Goal: Information Seeking & Learning: Learn about a topic

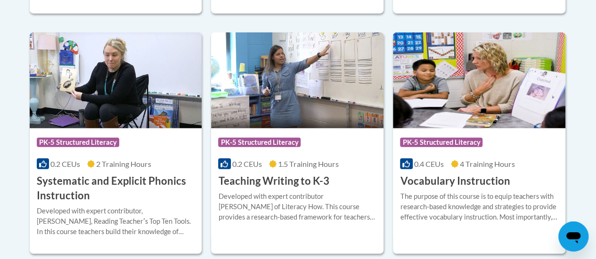
scroll to position [1135, 0]
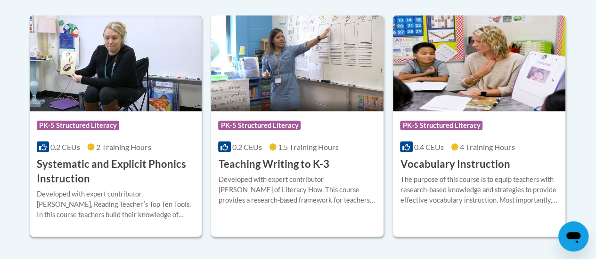
click at [102, 84] on img at bounding box center [116, 64] width 172 height 96
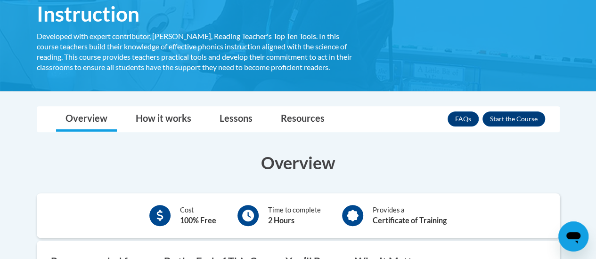
scroll to position [191, 0]
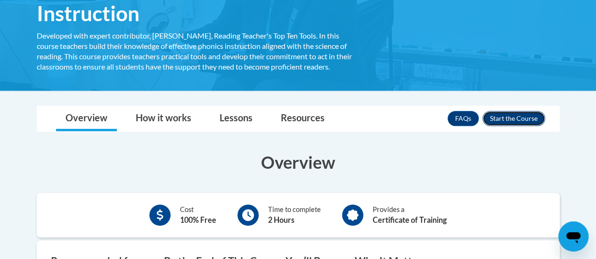
click at [525, 116] on button "Enroll" at bounding box center [513, 118] width 63 height 15
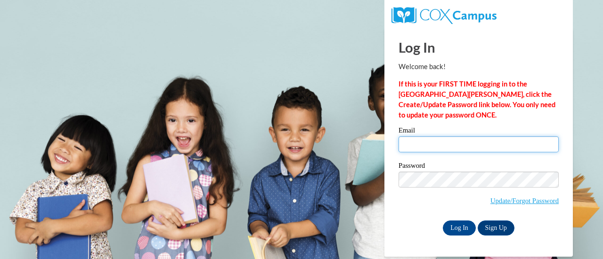
click at [471, 142] on input "Email" at bounding box center [478, 145] width 160 height 16
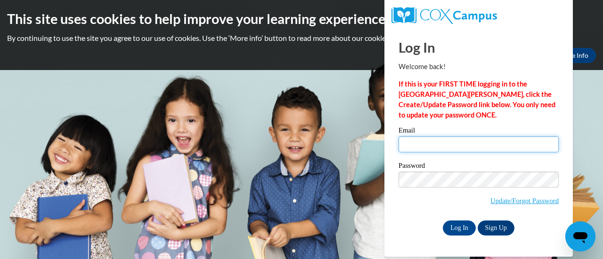
type input "kelsey.laas@rusd.org"
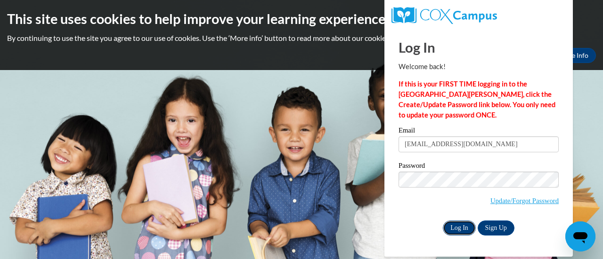
click at [462, 230] on input "Log In" at bounding box center [459, 228] width 33 height 15
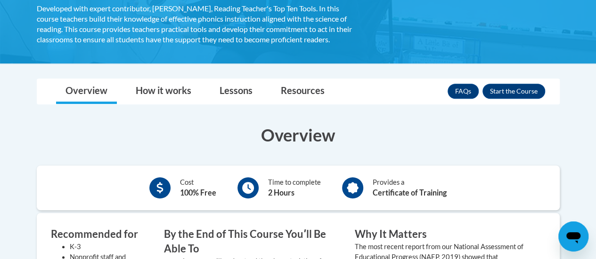
scroll to position [220, 0]
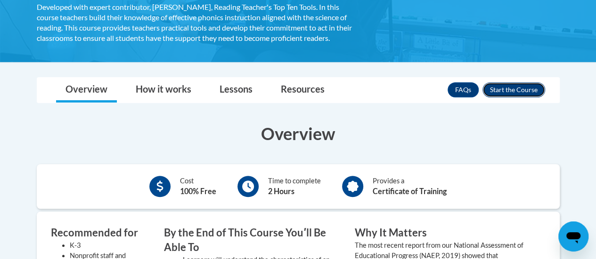
click at [517, 90] on button "Enroll" at bounding box center [513, 89] width 63 height 15
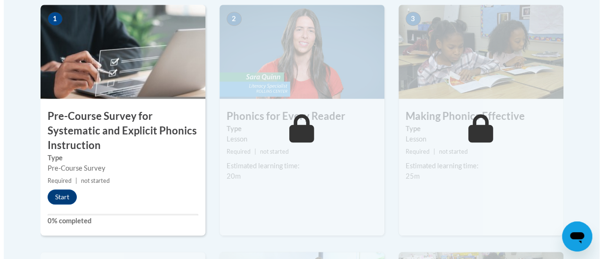
scroll to position [334, 0]
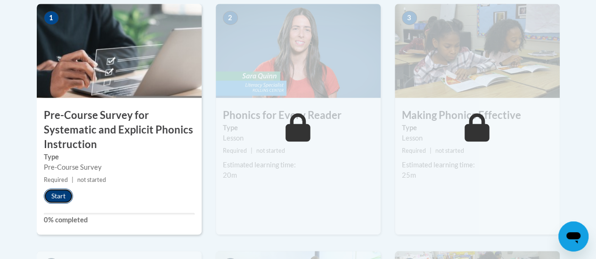
click at [61, 195] on button "Start" at bounding box center [58, 196] width 29 height 15
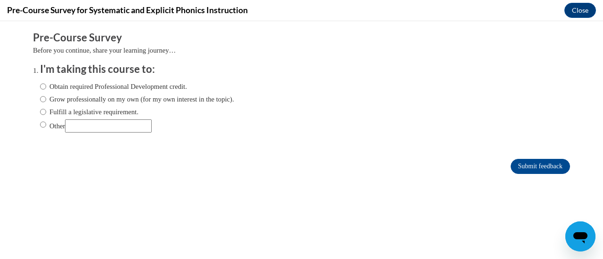
scroll to position [0, 0]
click at [92, 86] on label "Obtain required Professional Development credit." at bounding box center [113, 86] width 147 height 10
click at [46, 86] on input "Obtain required Professional Development credit." at bounding box center [43, 86] width 6 height 10
radio input "true"
click at [511, 162] on input "Submit feedback" at bounding box center [540, 166] width 59 height 15
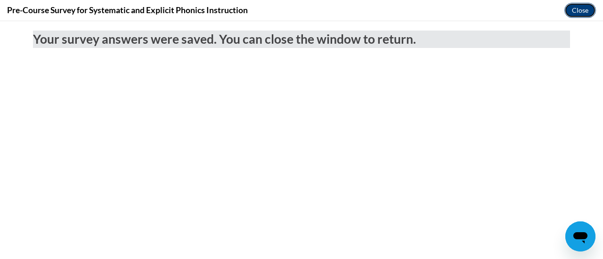
click at [578, 12] on button "Close" at bounding box center [580, 10] width 32 height 15
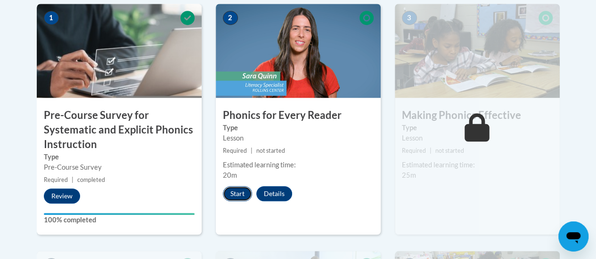
click at [243, 199] on button "Start" at bounding box center [237, 193] width 29 height 15
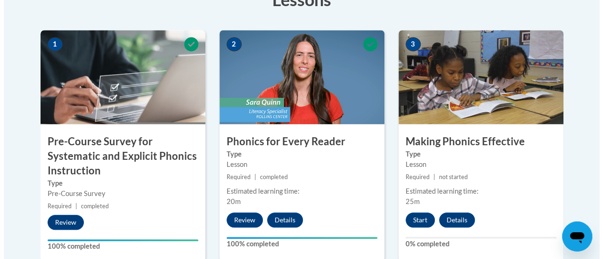
scroll to position [315, 0]
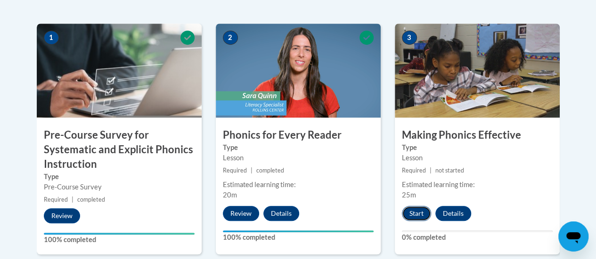
click at [415, 213] on button "Start" at bounding box center [416, 213] width 29 height 15
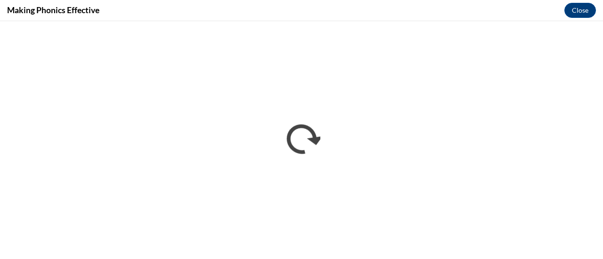
scroll to position [0, 0]
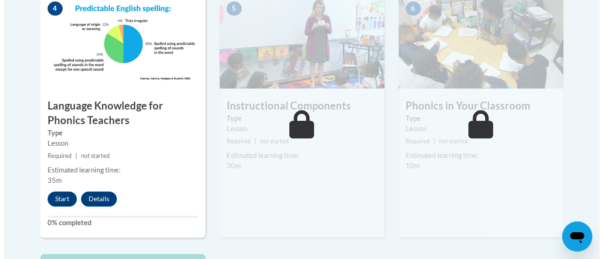
scroll to position [592, 0]
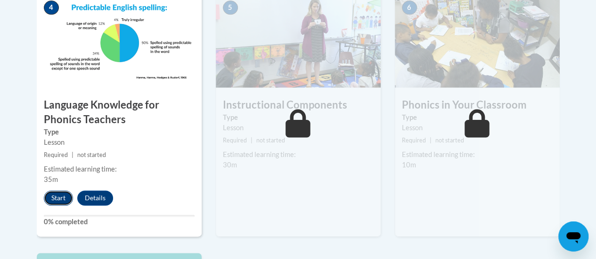
click at [61, 199] on button "Start" at bounding box center [58, 198] width 29 height 15
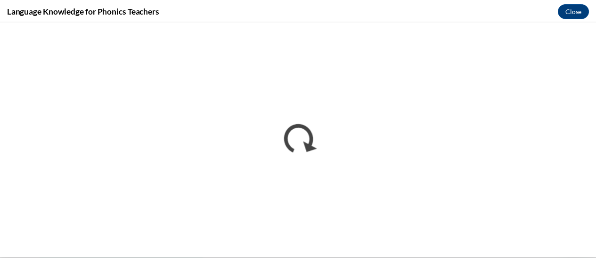
scroll to position [0, 0]
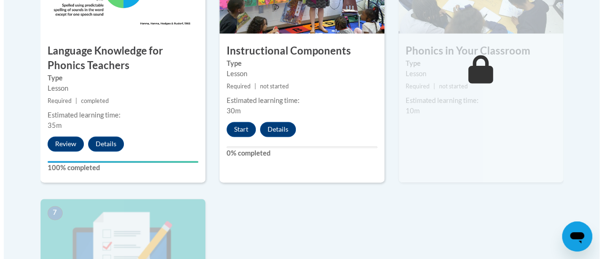
scroll to position [645, 0]
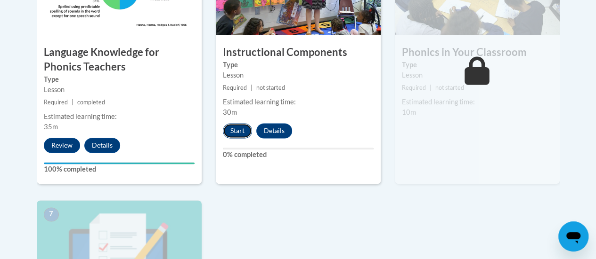
click at [239, 130] on button "Start" at bounding box center [237, 130] width 29 height 15
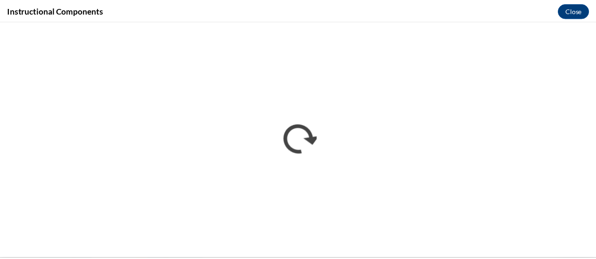
scroll to position [0, 0]
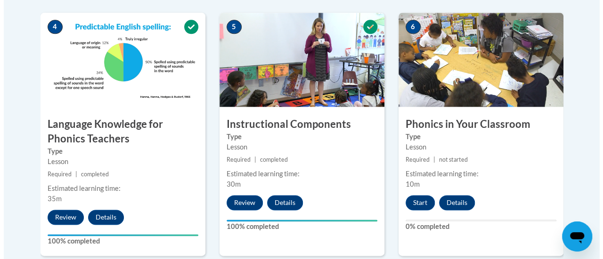
scroll to position [576, 0]
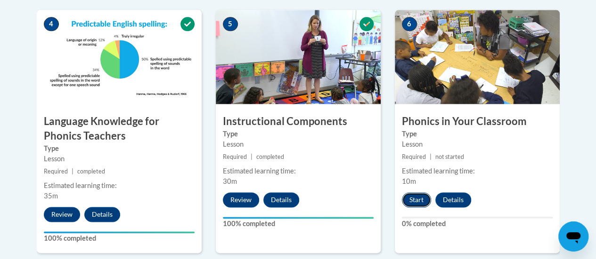
click at [414, 200] on button "Start" at bounding box center [416, 200] width 29 height 15
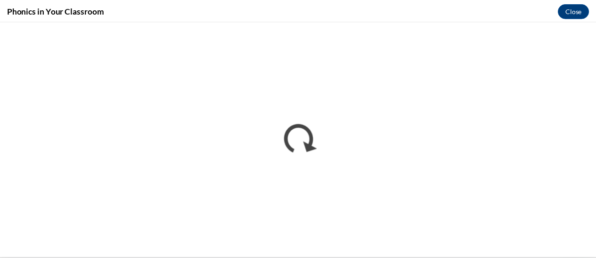
scroll to position [0, 0]
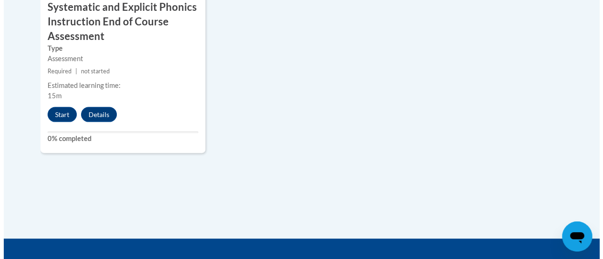
scroll to position [954, 0]
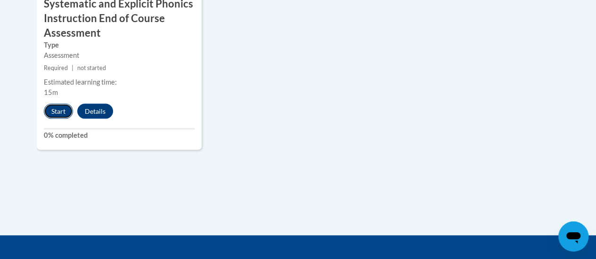
click at [57, 111] on button "Start" at bounding box center [58, 111] width 29 height 15
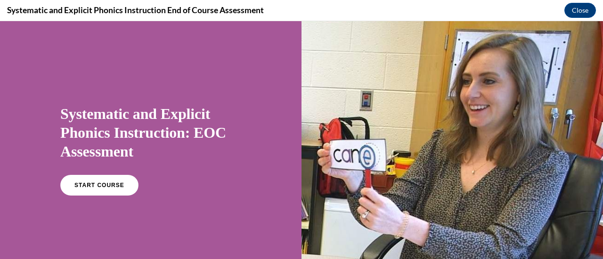
scroll to position [0, 0]
click at [111, 190] on link "START COURSE" at bounding box center [99, 186] width 82 height 22
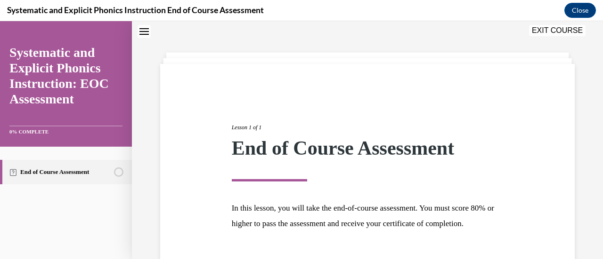
scroll to position [110, 0]
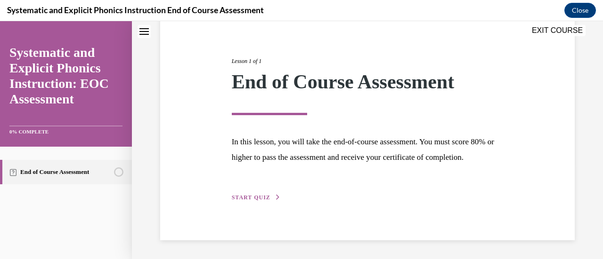
click at [240, 201] on span "START QUIZ" at bounding box center [251, 198] width 39 height 7
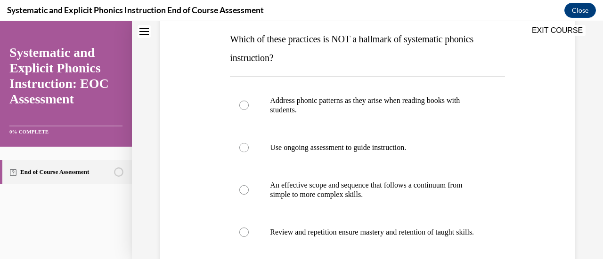
scroll to position [150, 0]
click at [307, 115] on div at bounding box center [367, 104] width 275 height 47
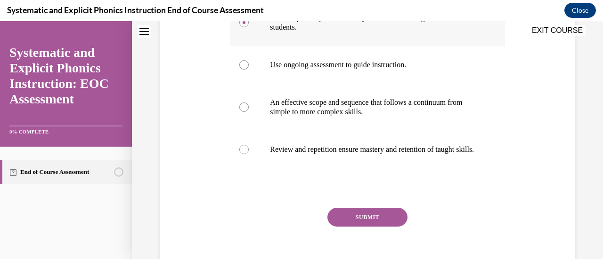
scroll to position [233, 0]
click at [341, 221] on button "SUBMIT" at bounding box center [367, 217] width 80 height 19
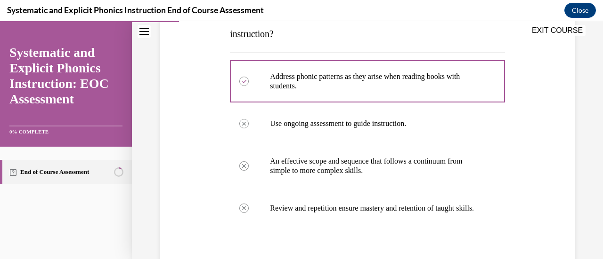
scroll to position [316, 0]
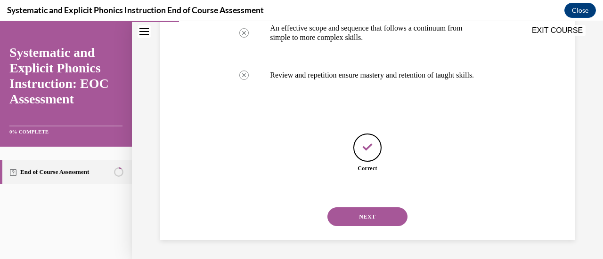
click at [347, 217] on button "NEXT" at bounding box center [367, 217] width 80 height 19
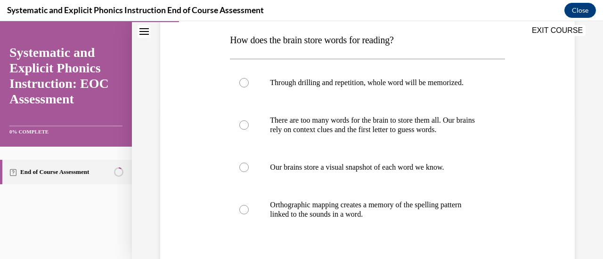
scroll to position [149, 0]
click at [340, 208] on p "Orthographic mapping creates a memory of the spelling pattern linked to the sou…" at bounding box center [375, 209] width 211 height 19
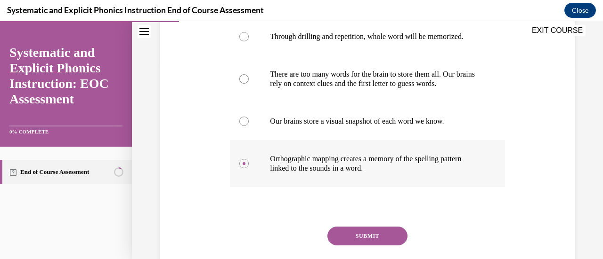
scroll to position [195, 0]
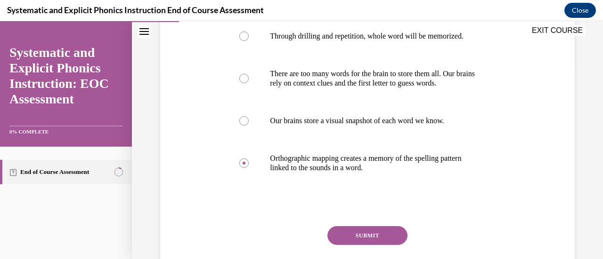
click at [348, 230] on button "SUBMIT" at bounding box center [367, 236] width 80 height 19
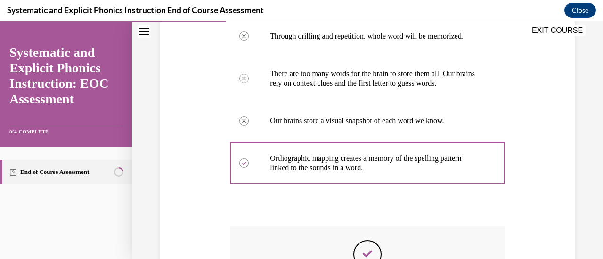
scroll to position [305, 0]
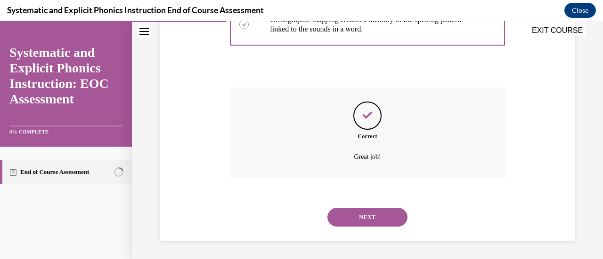
click at [356, 219] on button "NEXT" at bounding box center [367, 217] width 80 height 19
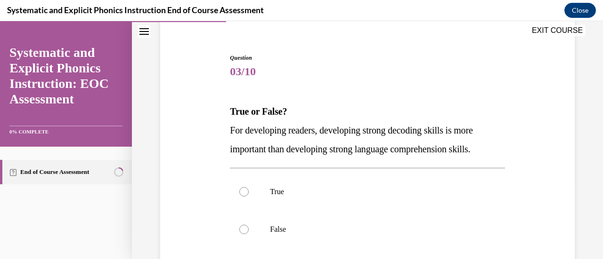
scroll to position [78, 0]
click at [362, 200] on div at bounding box center [367, 192] width 275 height 38
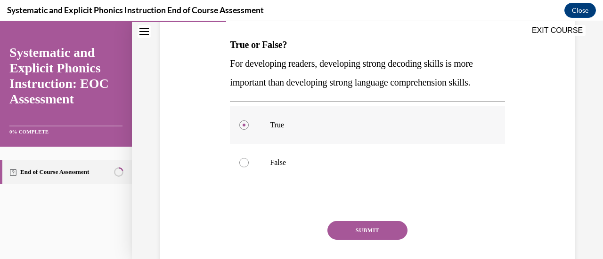
scroll to position [145, 0]
click at [358, 226] on button "SUBMIT" at bounding box center [367, 230] width 80 height 19
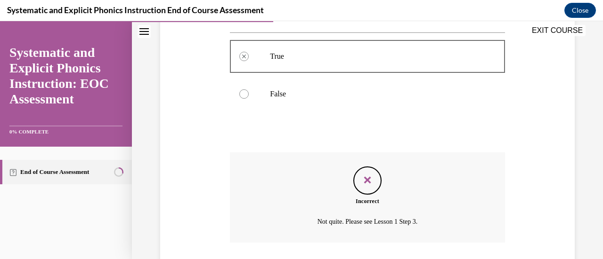
scroll to position [278, 0]
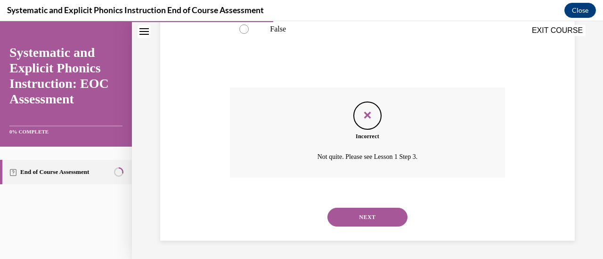
click at [363, 221] on button "NEXT" at bounding box center [367, 217] width 80 height 19
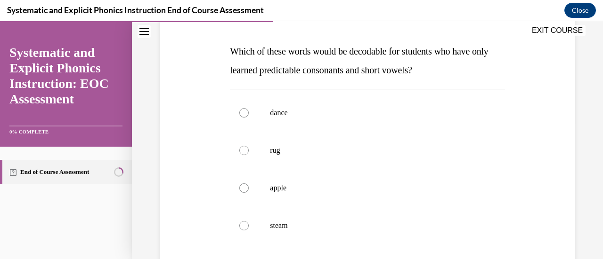
scroll to position [138, 0]
click at [361, 162] on div at bounding box center [367, 150] width 275 height 38
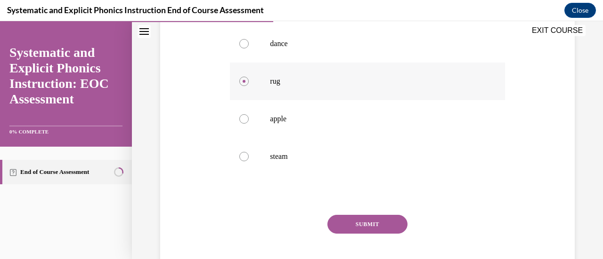
scroll to position [207, 0]
click at [353, 218] on button "SUBMIT" at bounding box center [367, 224] width 80 height 19
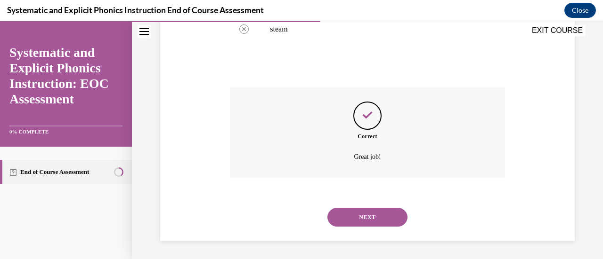
click at [353, 215] on button "NEXT" at bounding box center [367, 217] width 80 height 19
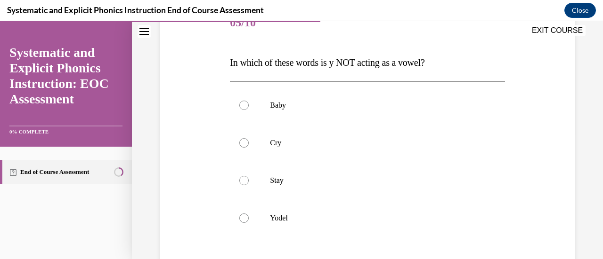
scroll to position [127, 0]
click at [353, 215] on p "Yodel" at bounding box center [375, 217] width 211 height 9
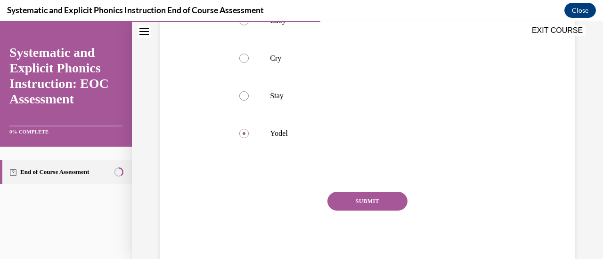
click at [354, 211] on div "SUBMIT NEXT" at bounding box center [367, 230] width 275 height 77
click at [356, 210] on button "SUBMIT" at bounding box center [367, 201] width 80 height 19
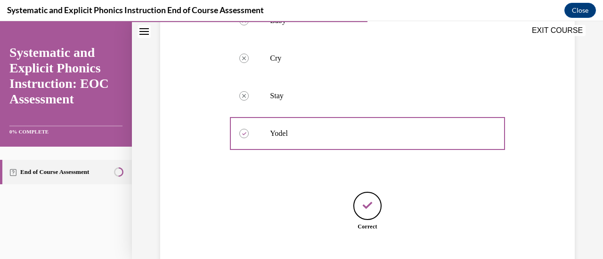
scroll to position [269, 0]
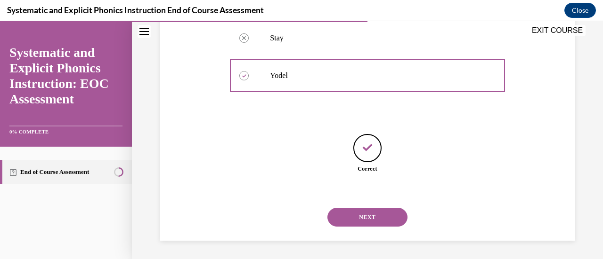
click at [356, 213] on button "NEXT" at bounding box center [367, 217] width 80 height 19
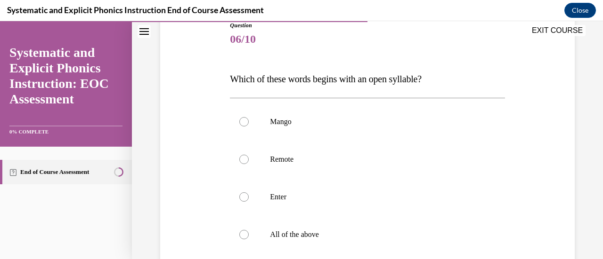
scroll to position [111, 0]
click at [362, 192] on p "Enter" at bounding box center [375, 196] width 211 height 9
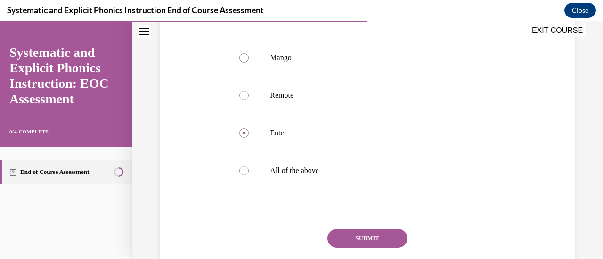
click at [358, 235] on button "SUBMIT" at bounding box center [367, 238] width 80 height 19
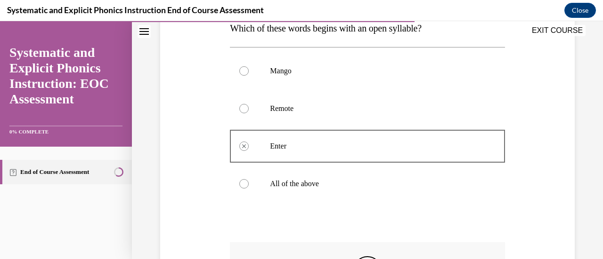
scroll to position [161, 0]
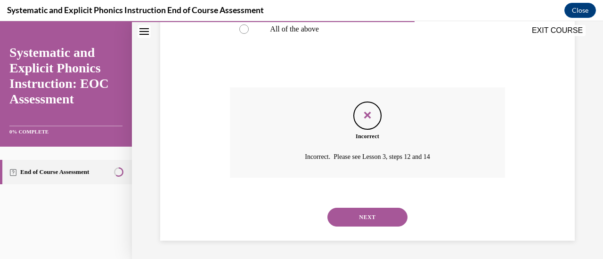
click at [339, 218] on button "NEXT" at bounding box center [367, 217] width 80 height 19
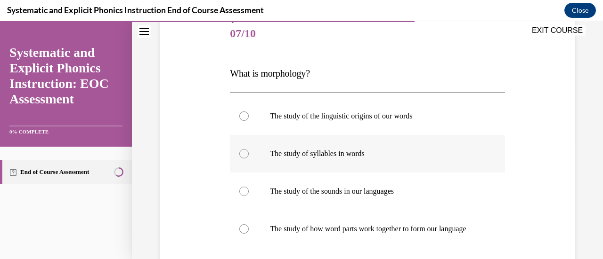
scroll to position [116, 0]
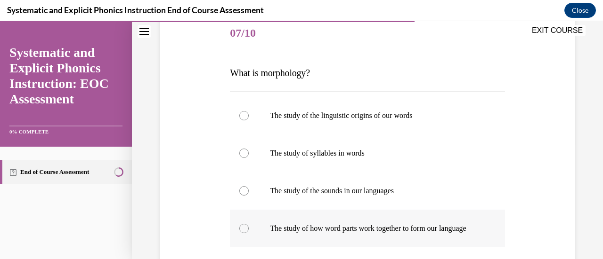
click at [302, 224] on p "The study of how word parts work together to form our language" at bounding box center [375, 228] width 211 height 9
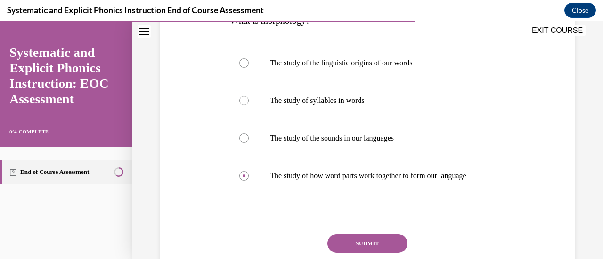
click at [348, 250] on button "SUBMIT" at bounding box center [367, 244] width 80 height 19
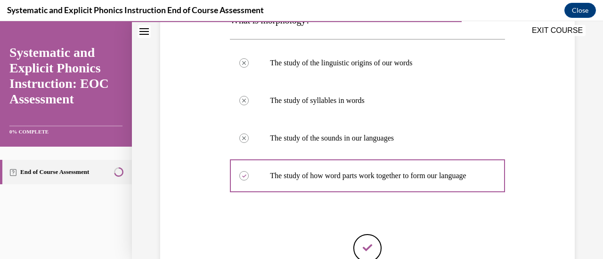
scroll to position [278, 0]
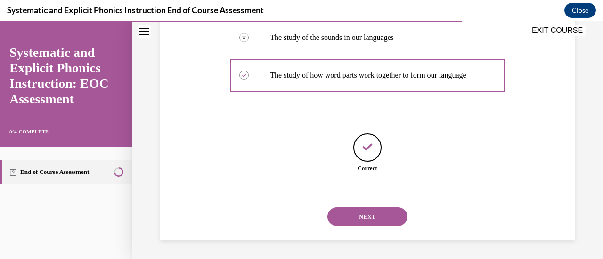
click at [357, 217] on button "NEXT" at bounding box center [367, 217] width 80 height 19
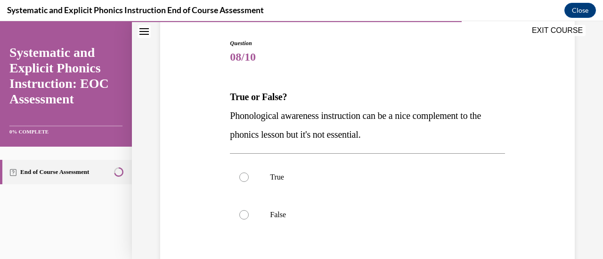
scroll to position [94, 0]
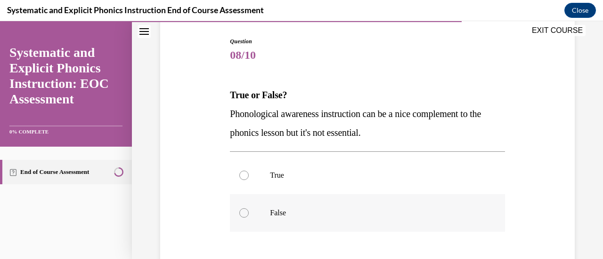
click at [347, 216] on p "False" at bounding box center [375, 213] width 211 height 9
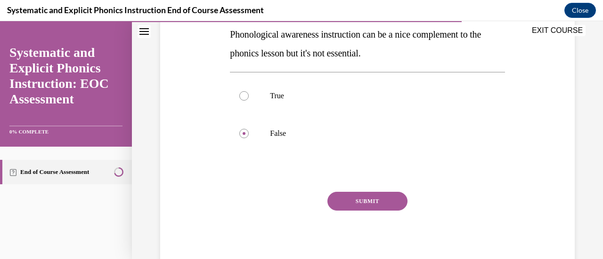
click at [349, 203] on button "SUBMIT" at bounding box center [367, 201] width 80 height 19
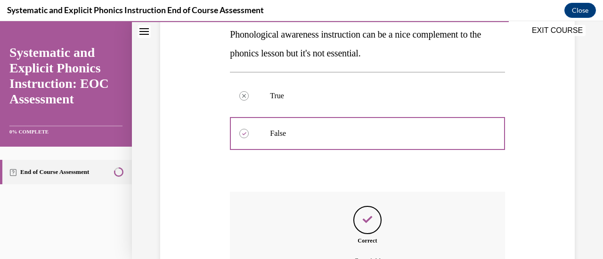
scroll to position [278, 0]
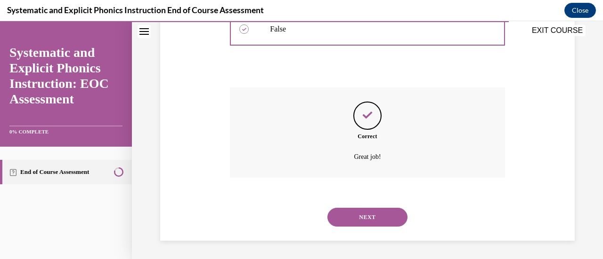
click at [349, 214] on button "NEXT" at bounding box center [367, 217] width 80 height 19
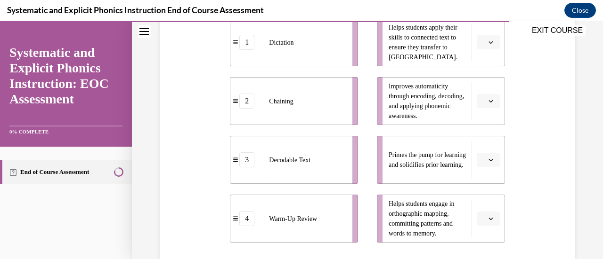
scroll to position [233, 0]
click at [487, 157] on span "button" at bounding box center [490, 159] width 7 height 7
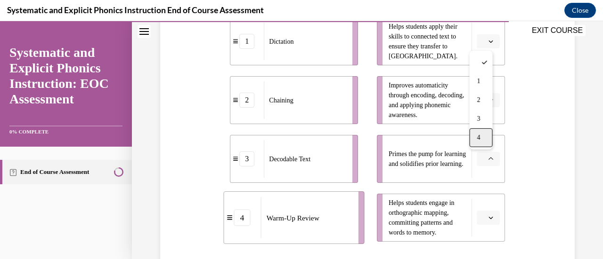
click at [482, 141] on div "4" at bounding box center [480, 138] width 23 height 19
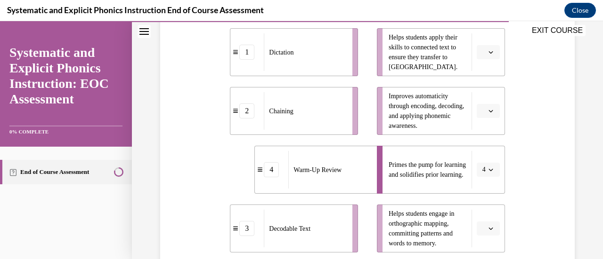
scroll to position [222, 0]
click at [488, 112] on icon "button" at bounding box center [490, 110] width 5 height 5
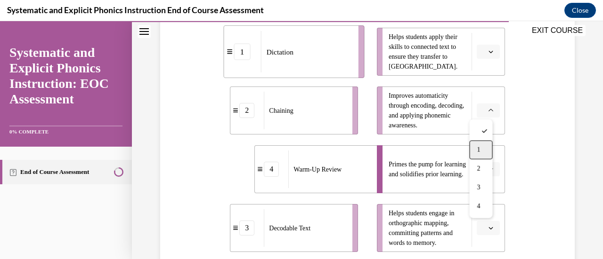
click at [481, 151] on div "1" at bounding box center [480, 150] width 23 height 19
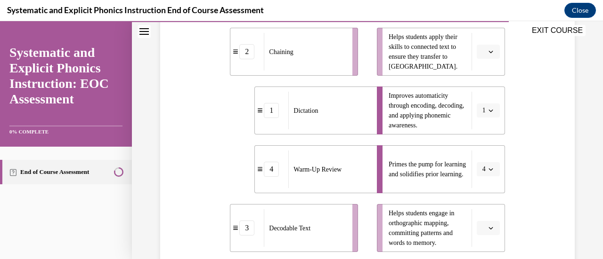
click at [482, 56] on button "button" at bounding box center [488, 52] width 23 height 14
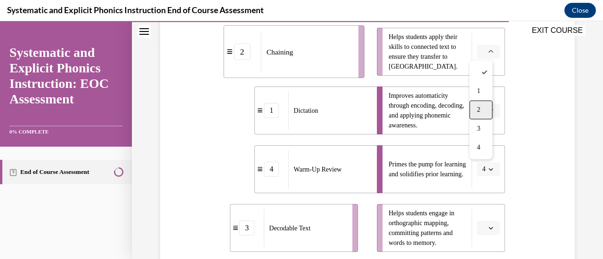
click at [481, 112] on div "2" at bounding box center [480, 110] width 23 height 19
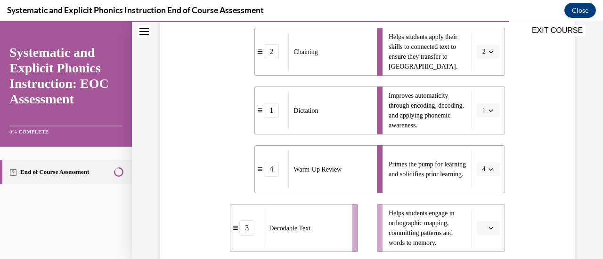
click at [482, 229] on span "Please select an option" at bounding box center [483, 228] width 3 height 9
click at [483, 191] on div "3" at bounding box center [480, 188] width 23 height 19
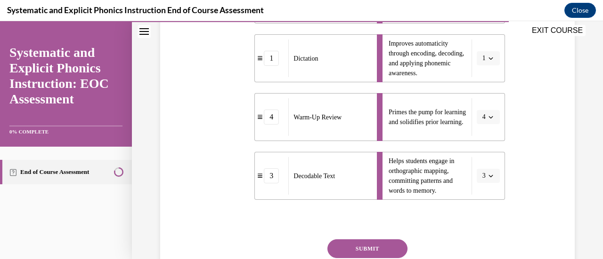
scroll to position [275, 0]
click at [389, 242] on button "SUBMIT" at bounding box center [367, 248] width 80 height 19
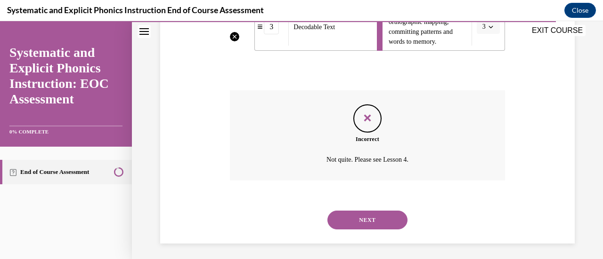
click at [381, 225] on button "NEXT" at bounding box center [367, 220] width 80 height 19
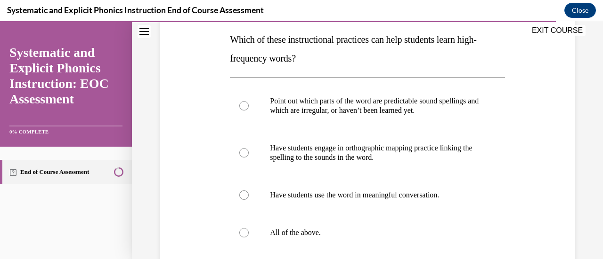
scroll to position [150, 0]
click at [381, 225] on div at bounding box center [367, 233] width 275 height 38
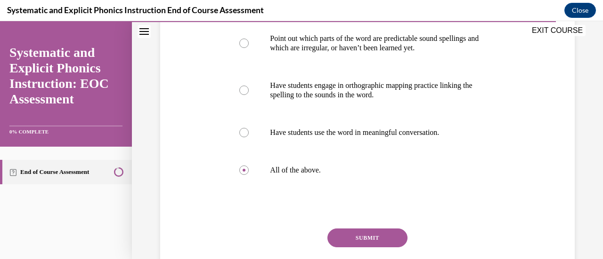
click at [371, 238] on button "SUBMIT" at bounding box center [367, 238] width 80 height 19
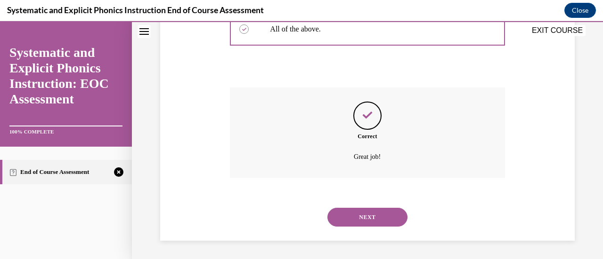
click at [367, 218] on button "NEXT" at bounding box center [367, 217] width 80 height 19
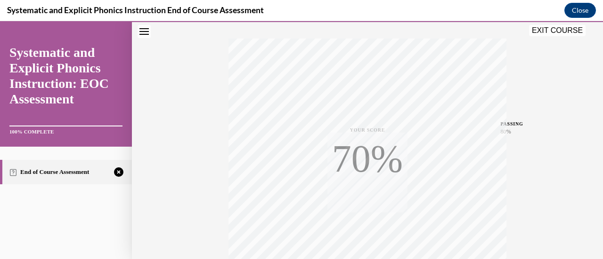
scroll to position [244, 0]
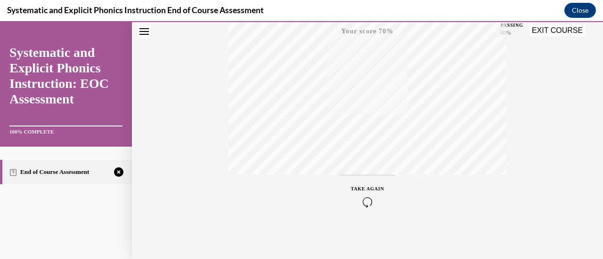
click at [361, 199] on icon "button" at bounding box center [367, 202] width 33 height 10
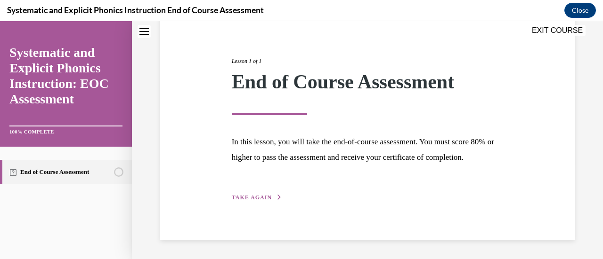
click at [276, 197] on icon "button" at bounding box center [279, 197] width 6 height 5
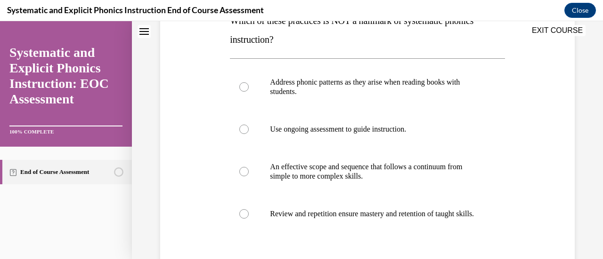
scroll to position [169, 0]
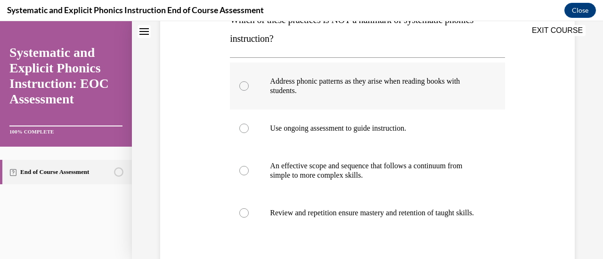
click at [301, 90] on p "Address phonic patterns as they arise when reading books with students." at bounding box center [375, 86] width 211 height 19
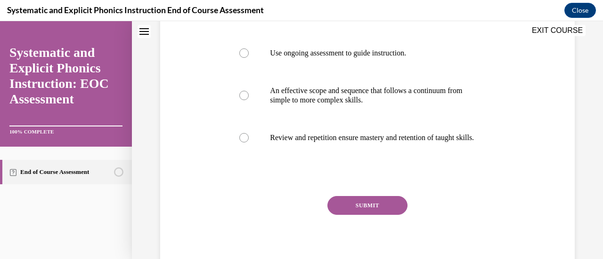
click at [367, 209] on button "SUBMIT" at bounding box center [367, 205] width 80 height 19
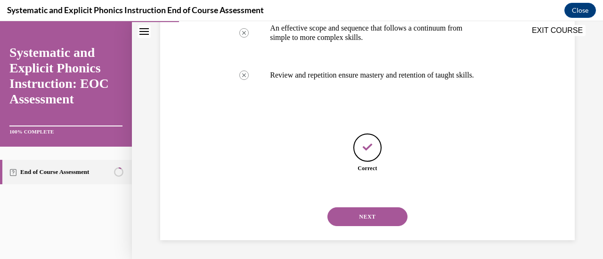
click at [377, 219] on button "NEXT" at bounding box center [367, 217] width 80 height 19
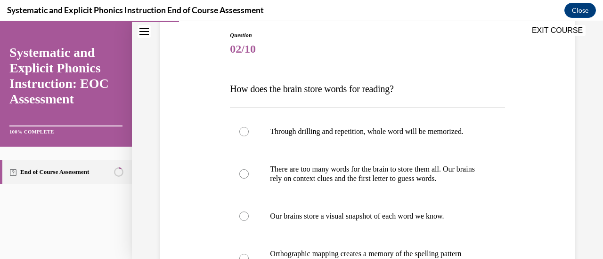
scroll to position [107, 0]
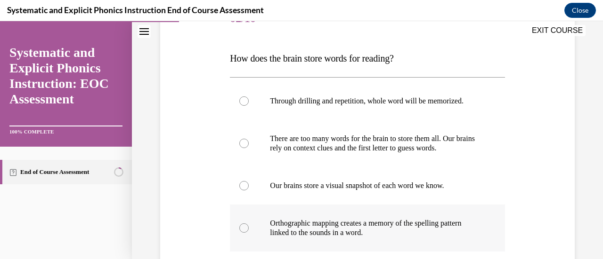
click at [438, 227] on p "Orthographic mapping creates a memory of the spelling pattern linked to the sou…" at bounding box center [375, 228] width 211 height 19
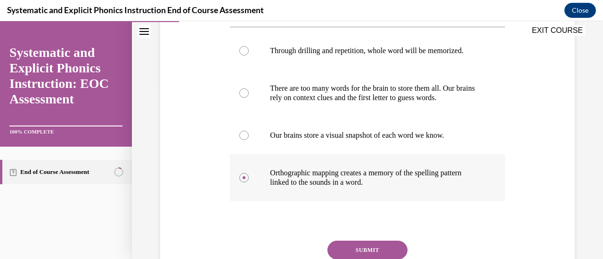
scroll to position [182, 0]
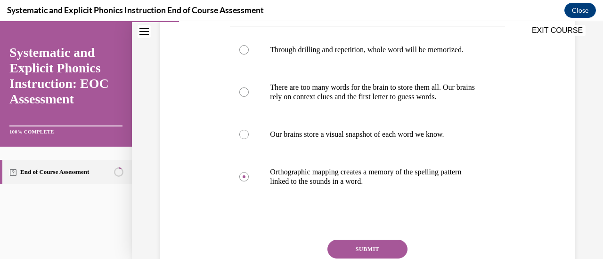
click at [358, 255] on button "SUBMIT" at bounding box center [367, 249] width 80 height 19
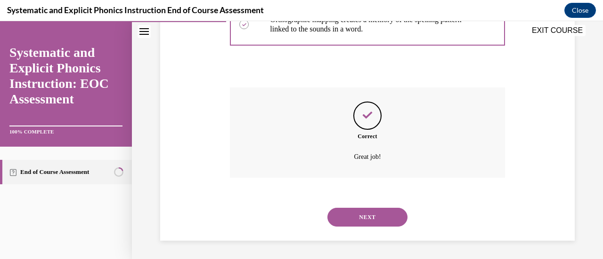
click at [371, 226] on button "NEXT" at bounding box center [367, 217] width 80 height 19
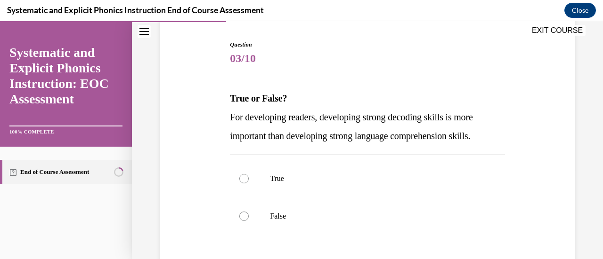
scroll to position [91, 0]
click at [382, 212] on p "False" at bounding box center [375, 215] width 211 height 9
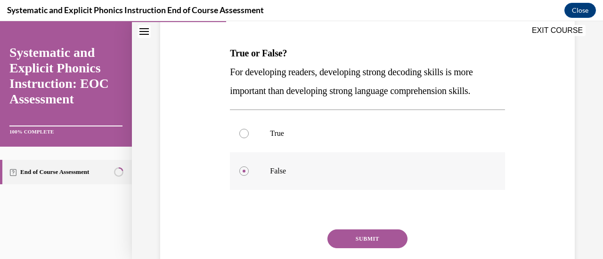
scroll to position [142, 0]
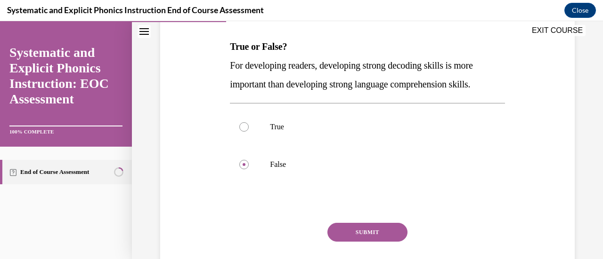
click at [373, 228] on button "SUBMIT" at bounding box center [367, 232] width 80 height 19
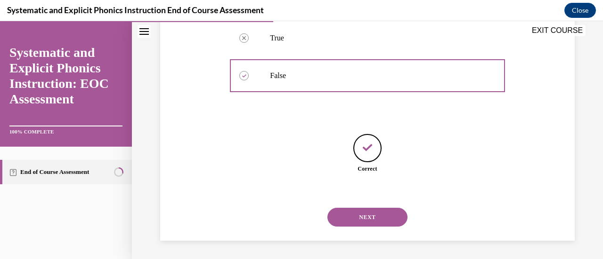
click at [373, 219] on button "NEXT" at bounding box center [367, 217] width 80 height 19
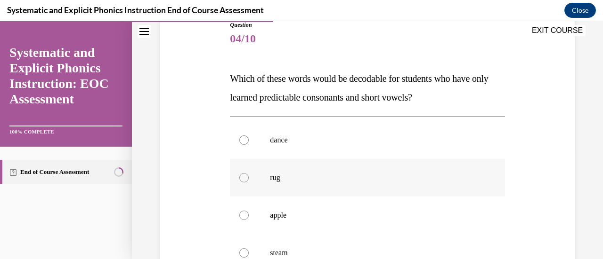
click at [409, 174] on p "rug" at bounding box center [375, 177] width 211 height 9
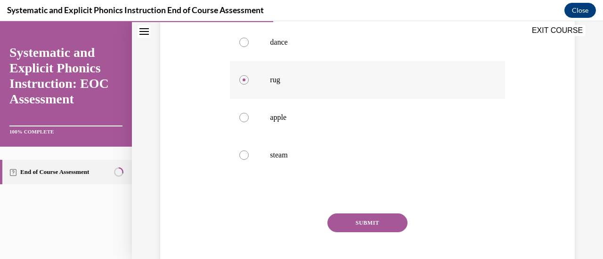
scroll to position [230, 0]
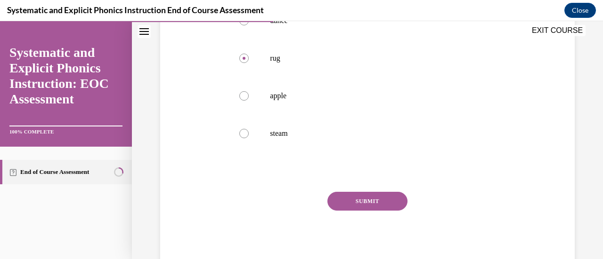
click at [378, 202] on button "SUBMIT" at bounding box center [367, 201] width 80 height 19
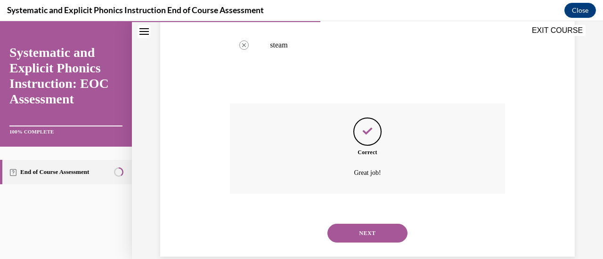
click at [367, 233] on button "NEXT" at bounding box center [367, 233] width 80 height 19
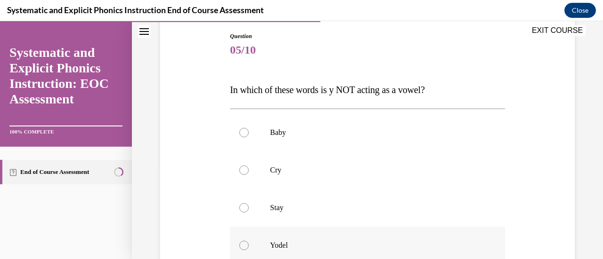
click at [327, 242] on p "Yodel" at bounding box center [375, 245] width 211 height 9
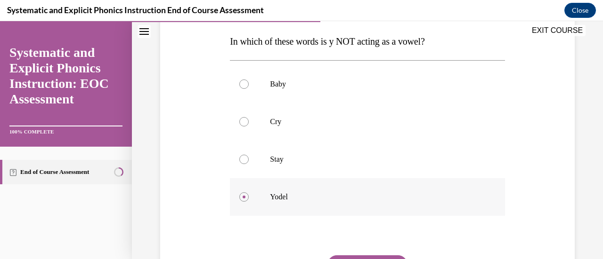
scroll to position [170, 0]
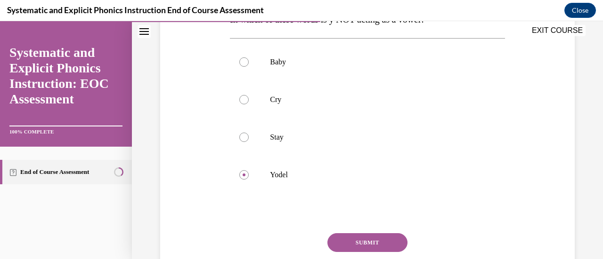
click at [350, 238] on button "SUBMIT" at bounding box center [367, 243] width 80 height 19
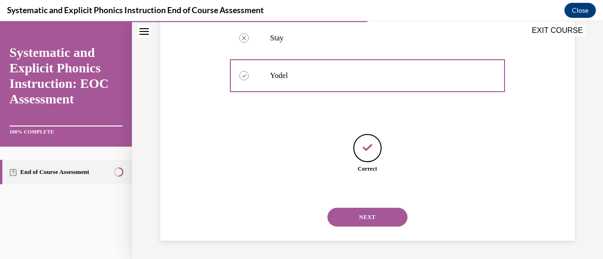
click at [370, 221] on button "NEXT" at bounding box center [367, 217] width 80 height 19
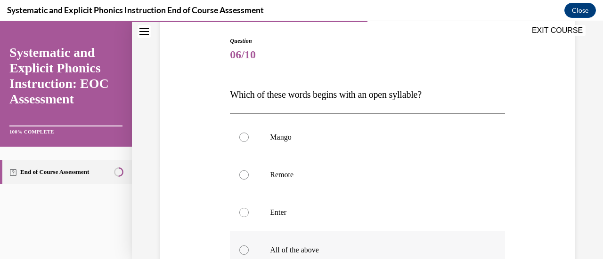
click at [340, 249] on p "All of the above" at bounding box center [375, 250] width 211 height 9
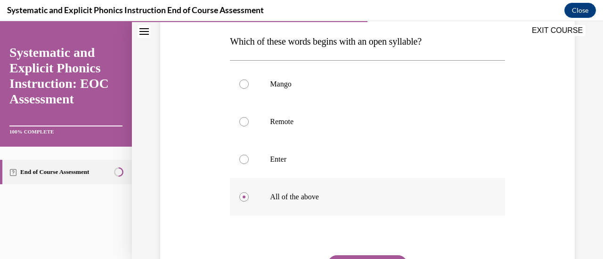
scroll to position [152, 0]
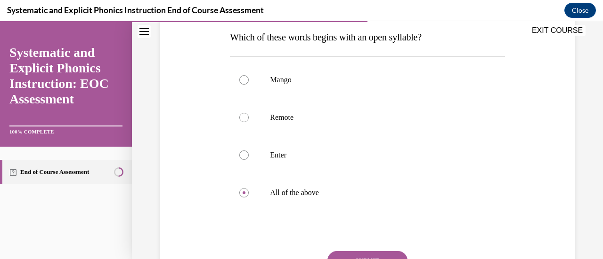
click at [358, 257] on button "SUBMIT" at bounding box center [367, 260] width 80 height 19
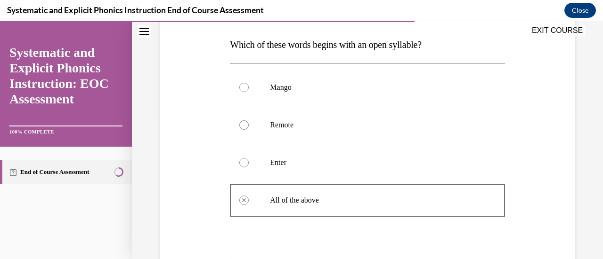
scroll to position [144, 0]
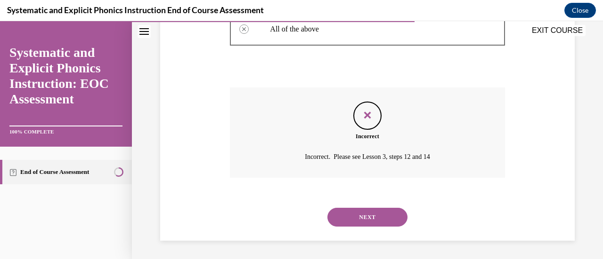
click at [368, 223] on button "NEXT" at bounding box center [367, 217] width 80 height 19
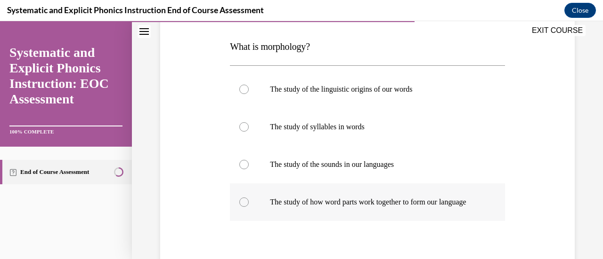
click at [380, 207] on p "The study of how word parts work together to form our language" at bounding box center [375, 202] width 211 height 9
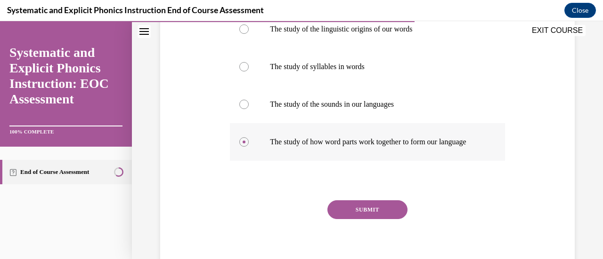
scroll to position [203, 0]
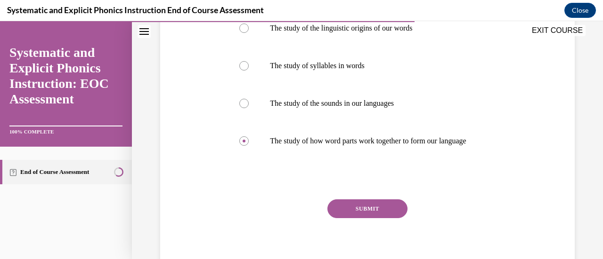
click at [369, 217] on button "SUBMIT" at bounding box center [367, 209] width 80 height 19
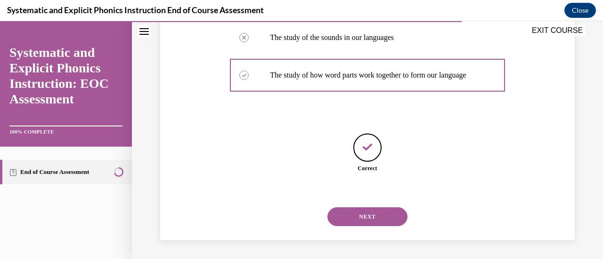
click at [371, 221] on button "NEXT" at bounding box center [367, 217] width 80 height 19
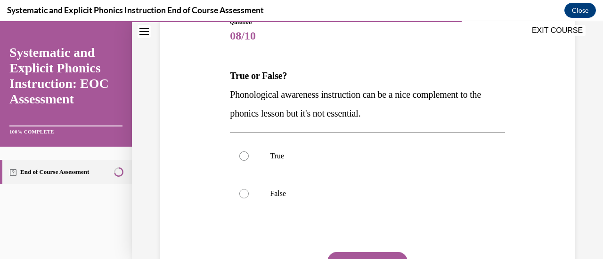
scroll to position [113, 0]
click at [369, 203] on div at bounding box center [367, 195] width 275 height 38
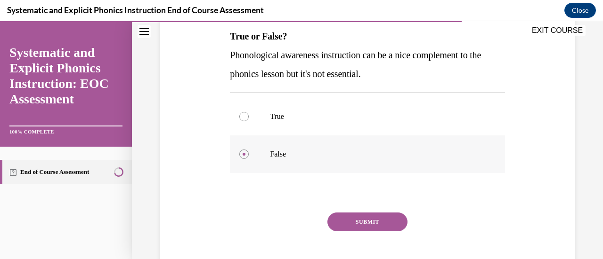
scroll to position [157, 0]
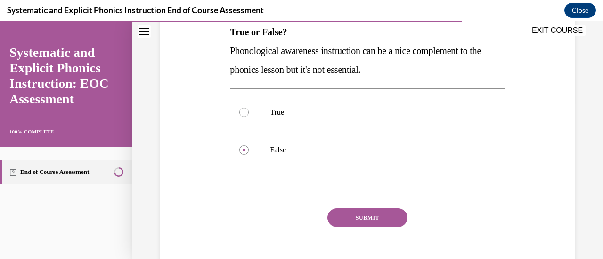
click at [365, 224] on button "SUBMIT" at bounding box center [367, 218] width 80 height 19
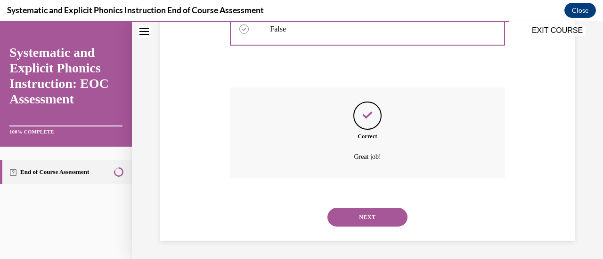
click at [364, 218] on button "NEXT" at bounding box center [367, 217] width 80 height 19
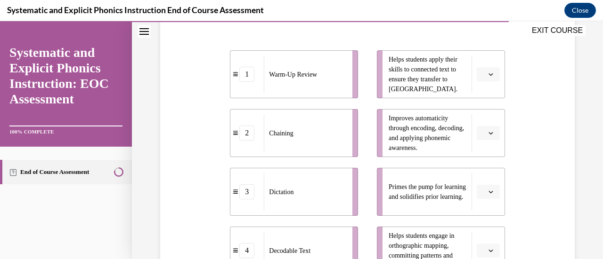
scroll to position [201, 0]
click at [482, 194] on span "Please select an option" at bounding box center [483, 190] width 3 height 9
click at [478, 114] on span "1" at bounding box center [478, 114] width 3 height 8
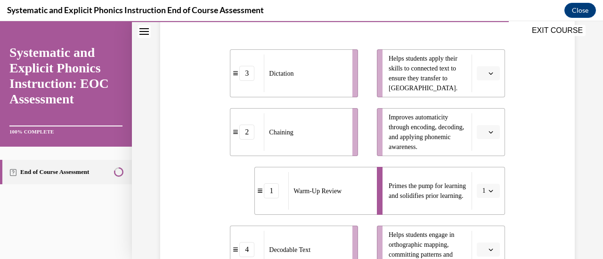
click at [488, 132] on icon "button" at bounding box center [490, 132] width 5 height 5
click at [480, 187] on span "2" at bounding box center [478, 191] width 3 height 8
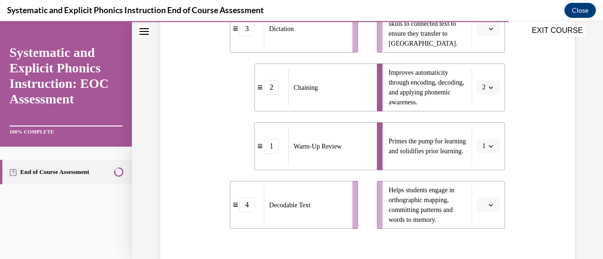
scroll to position [244, 0]
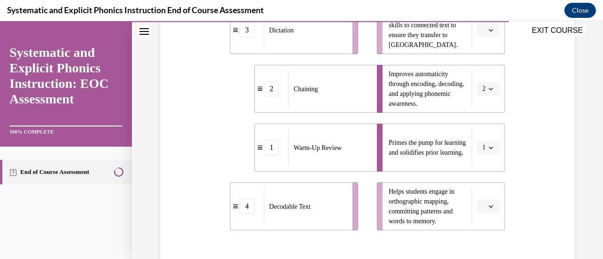
click at [488, 207] on icon "button" at bounding box center [490, 206] width 5 height 5
click at [478, 129] on span "1" at bounding box center [478, 130] width 3 height 8
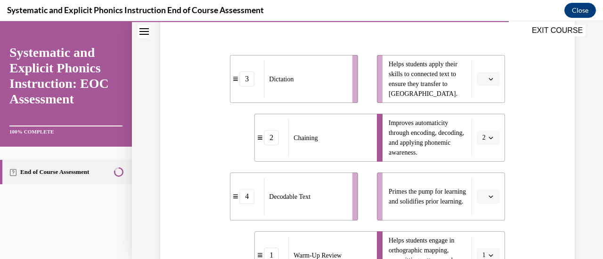
scroll to position [179, 0]
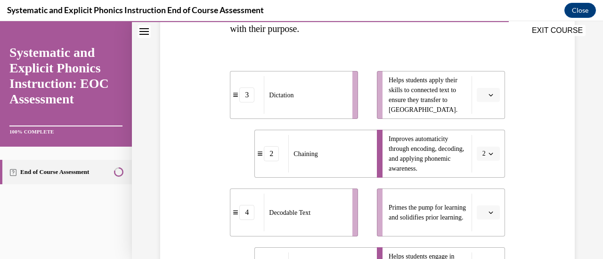
click at [488, 95] on icon "button" at bounding box center [490, 95] width 5 height 5
click at [483, 193] on div "4" at bounding box center [480, 191] width 23 height 19
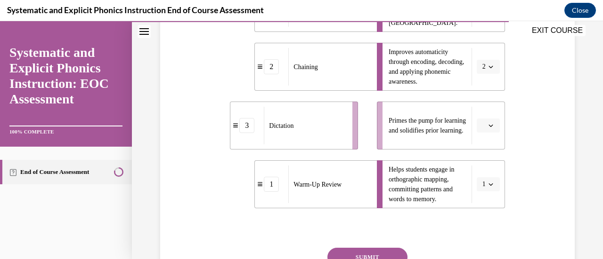
scroll to position [263, 0]
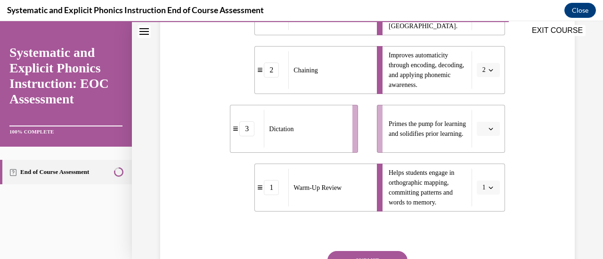
click at [488, 128] on icon "button" at bounding box center [490, 129] width 5 height 5
click at [478, 171] on span "1" at bounding box center [478, 169] width 3 height 8
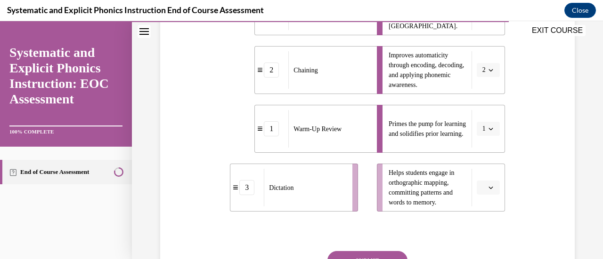
click at [482, 188] on span "Please select an option" at bounding box center [483, 187] width 3 height 9
click at [478, 147] on span "3" at bounding box center [478, 148] width 3 height 8
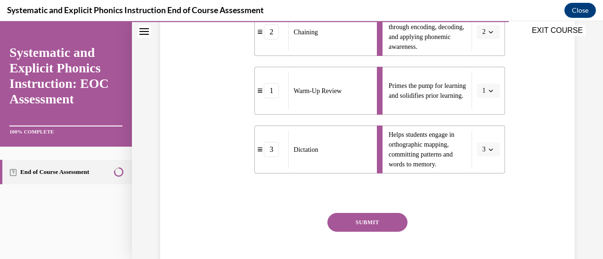
scroll to position [316, 0]
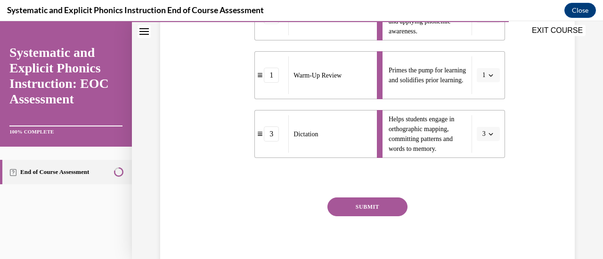
click at [381, 202] on button "SUBMIT" at bounding box center [367, 207] width 80 height 19
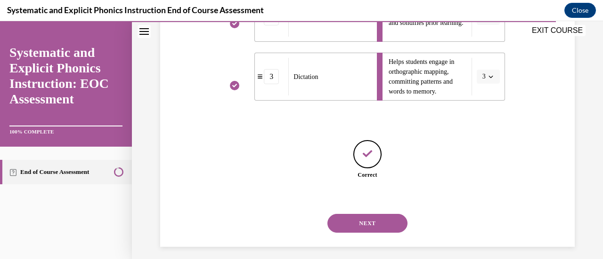
click at [371, 226] on button "NEXT" at bounding box center [367, 223] width 80 height 19
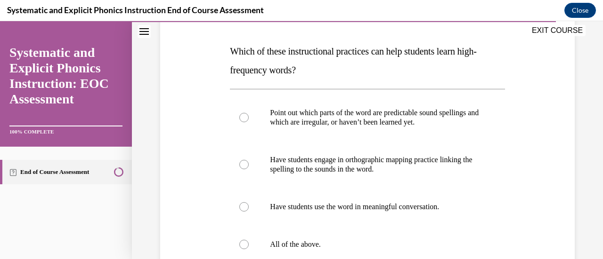
scroll to position [154, 0]
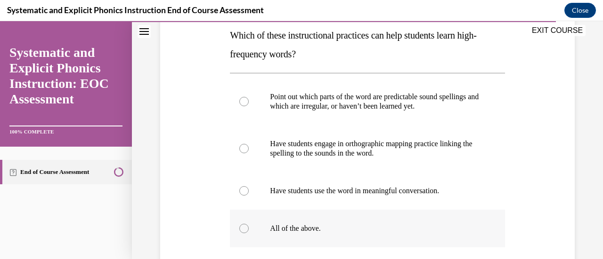
click at [298, 235] on div at bounding box center [367, 229] width 275 height 38
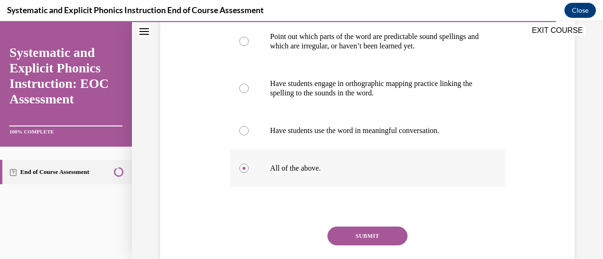
scroll to position [214, 0]
click at [367, 245] on button "SUBMIT" at bounding box center [367, 236] width 80 height 19
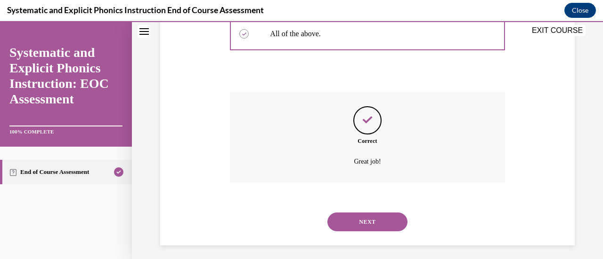
click at [381, 219] on button "NEXT" at bounding box center [367, 222] width 80 height 19
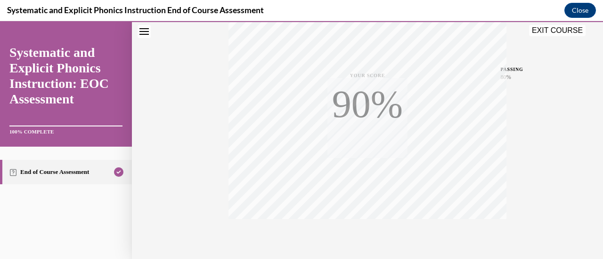
scroll to position [244, 0]
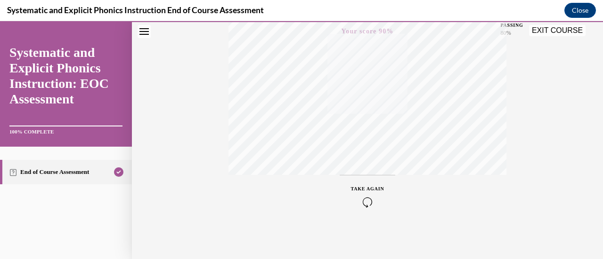
click at [545, 31] on button "EXIT COURSE" at bounding box center [557, 30] width 57 height 11
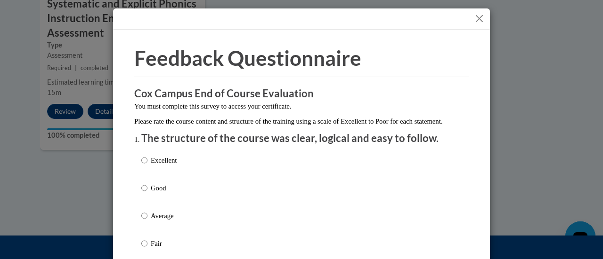
click at [171, 176] on label "Excellent" at bounding box center [158, 167] width 35 height 25
click at [147, 166] on input "Excellent" at bounding box center [144, 160] width 6 height 10
radio input "true"
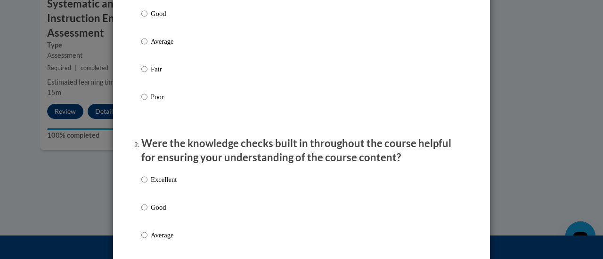
click at [173, 198] on label "Excellent" at bounding box center [158, 187] width 35 height 25
click at [147, 185] on input "Excellent" at bounding box center [144, 180] width 6 height 10
radio input "true"
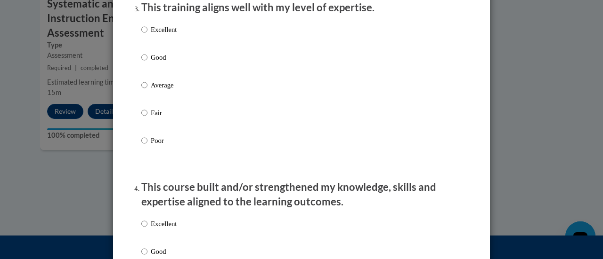
scroll to position [539, 0]
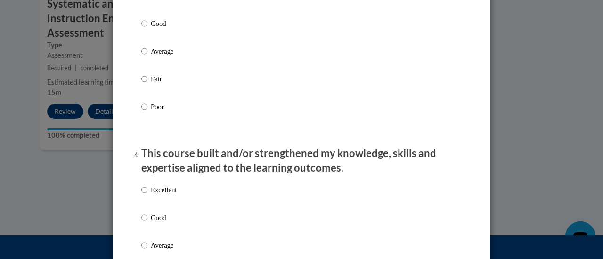
click at [209, 8] on div "Excellent Good Average Fair Poor" at bounding box center [301, 63] width 320 height 154
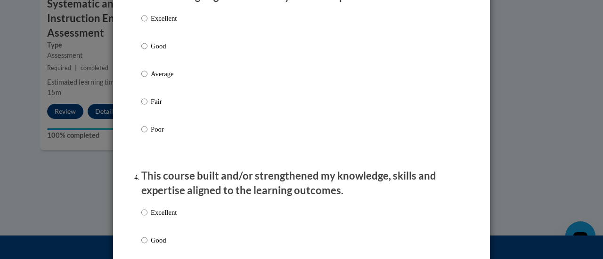
scroll to position [515, 0]
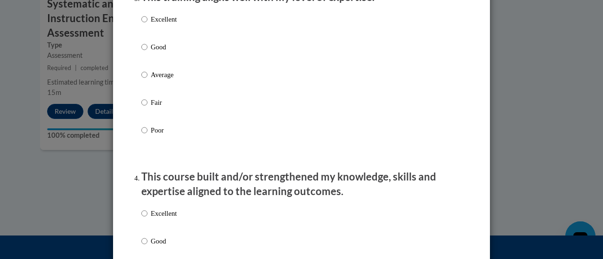
click at [155, 24] on p "Excellent" at bounding box center [164, 19] width 26 height 10
click at [147, 24] on input "Excellent" at bounding box center [144, 19] width 6 height 10
radio input "true"
click at [171, 219] on p "Excellent" at bounding box center [164, 214] width 26 height 10
click at [147, 219] on input "Excellent" at bounding box center [144, 214] width 6 height 10
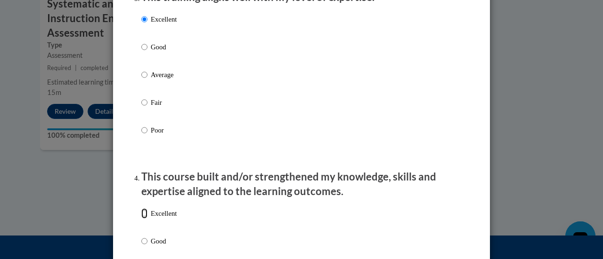
radio input "true"
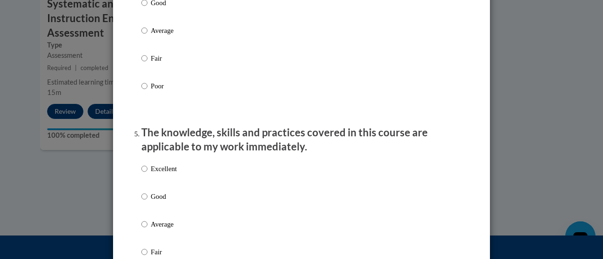
click at [162, 174] on p "Excellent" at bounding box center [164, 169] width 26 height 10
click at [147, 174] on input "Excellent" at bounding box center [144, 169] width 6 height 10
radio input "true"
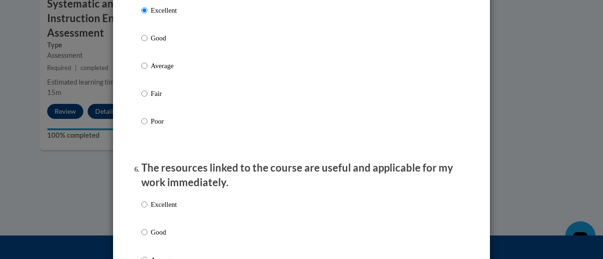
click at [171, 209] on p "Excellent" at bounding box center [164, 205] width 26 height 10
click at [147, 209] on input "Excellent" at bounding box center [144, 205] width 6 height 10
radio input "true"
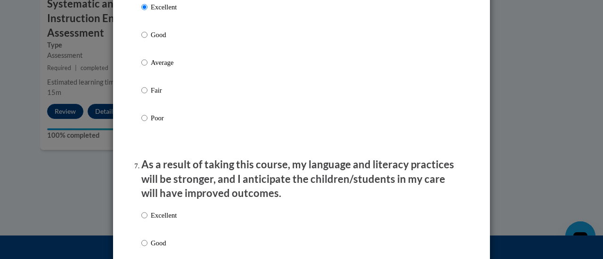
click at [153, 221] on p "Excellent" at bounding box center [164, 216] width 26 height 10
click at [147, 221] on input "Excellent" at bounding box center [144, 216] width 6 height 10
radio input "true"
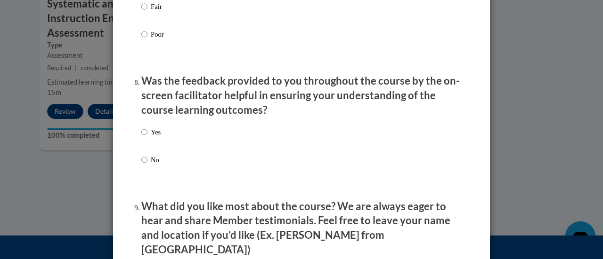
click at [153, 149] on label "Yes" at bounding box center [150, 139] width 19 height 25
click at [147, 138] on input "Yes" at bounding box center [144, 132] width 6 height 10
radio input "true"
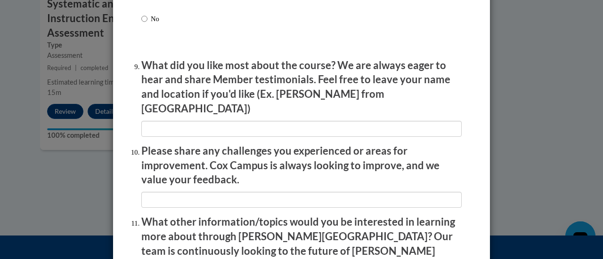
scroll to position [1548, 0]
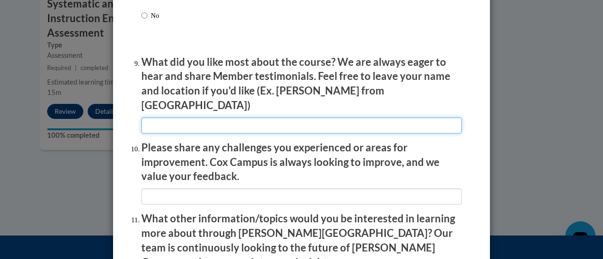
click at [196, 120] on input "textbox" at bounding box center [301, 126] width 320 height 16
type input "na"
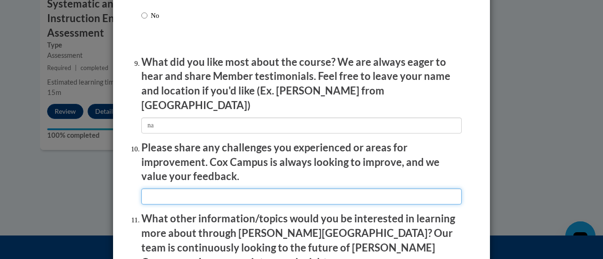
click at [216, 191] on input "textbox" at bounding box center [301, 197] width 320 height 16
type input "na"
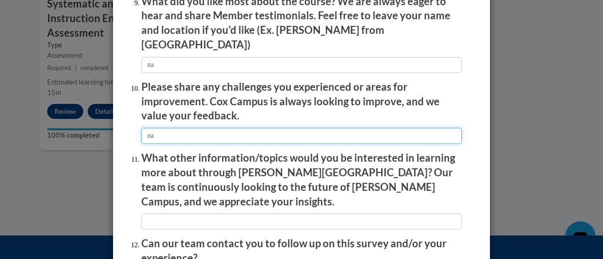
scroll to position [1620, 0]
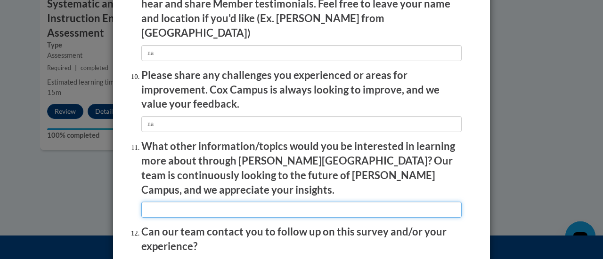
click at [211, 202] on input "textbox" at bounding box center [301, 210] width 320 height 16
type input "na"
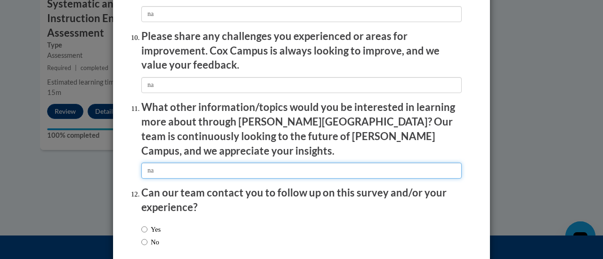
scroll to position [1679, 0]
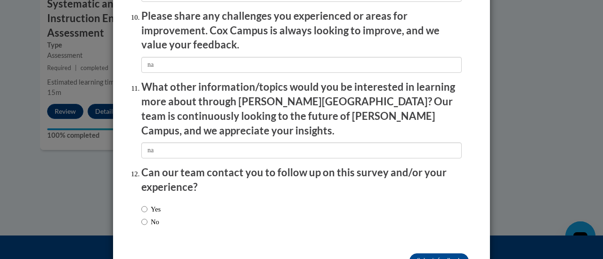
click at [168, 206] on div "Yes No" at bounding box center [301, 217] width 320 height 35
click at [143, 217] on input "No" at bounding box center [144, 222] width 6 height 10
radio input "true"
click at [411, 254] on input "Submit feedback" at bounding box center [438, 261] width 59 height 15
